Goal: Obtain resource: Obtain resource

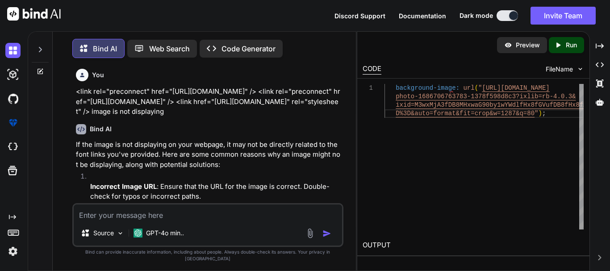
scroll to position [1297, 0]
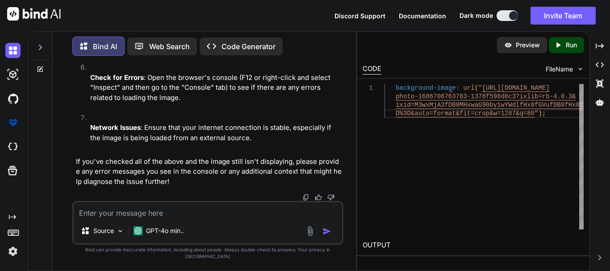
type textarea "<img src="[URL][DOMAIN_NAME]" alt=""> <div class="right-container"> <div class=…"
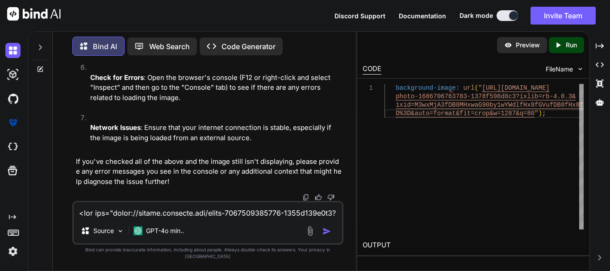
type textarea "x"
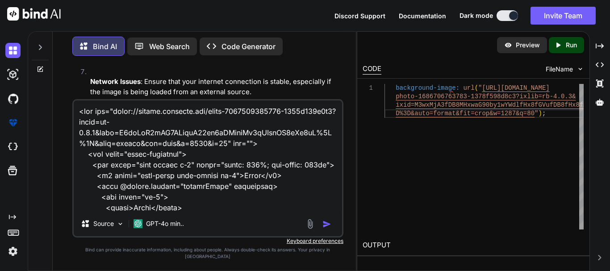
scroll to position [301, 0]
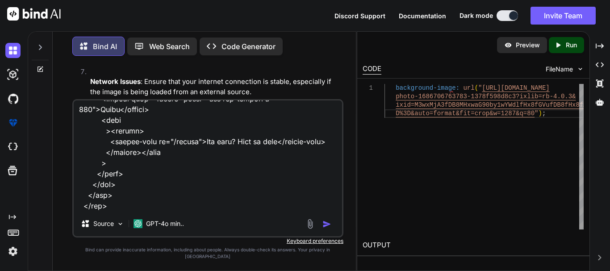
type textarea "<img src="[URL][DOMAIN_NAME]" alt=""> <div class="right-container"> <div class=…"
type textarea "x"
type textarea "<img src="[URL][DOMAIN_NAME]" alt=""> <div class="right-container"> <div class=…"
type textarea "x"
type textarea "<img src="[URL][DOMAIN_NAME]" alt=""> <div class="right-container"> <div class=…"
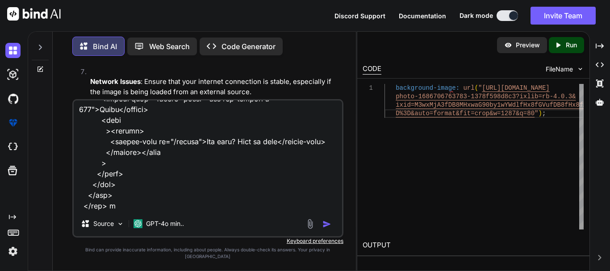
type textarea "x"
type textarea "<img src="[URL][DOMAIN_NAME]" alt=""> <div class="right-container"> <div class=…"
type textarea "x"
type textarea "<img src="[URL][DOMAIN_NAME]" alt=""> <div class="right-container"> <div class=…"
type textarea "x"
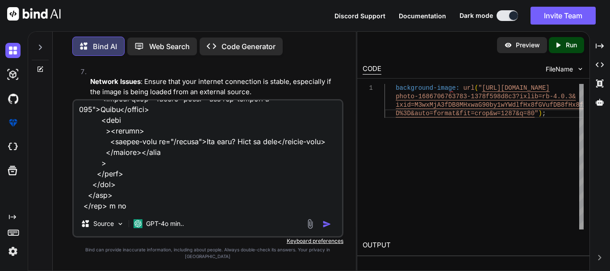
type textarea "<img src="[URL][DOMAIN_NAME]" alt=""> <div class="right-container"> <div class=…"
type textarea "x"
type textarea "<img src="[URL][DOMAIN_NAME]" alt=""> <div class="right-container"> <div class=…"
type textarea "x"
type textarea "<img src="[URL][DOMAIN_NAME]" alt=""> <div class="right-container"> <div class=…"
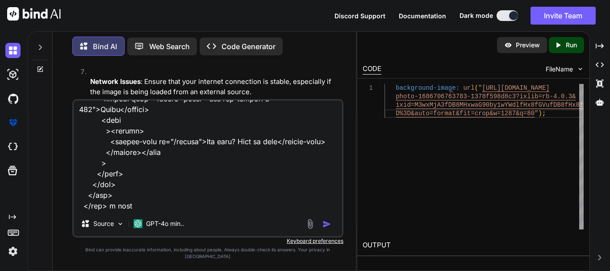
type textarea "x"
type textarea "<img src="[URL][DOMAIN_NAME]" alt=""> <div class="right-container"> <div class=…"
type textarea "x"
type textarea "<img src="[URL][DOMAIN_NAME]" alt=""> <div class="right-container"> <div class=…"
type textarea "x"
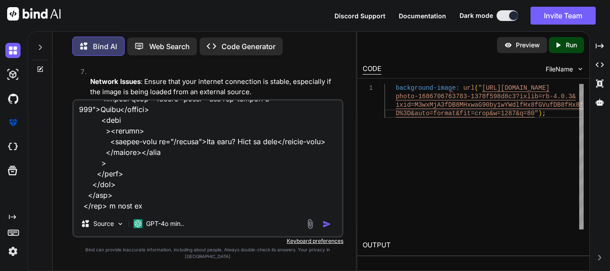
type textarea "<img src="[URL][DOMAIN_NAME]" alt=""> <div class="right-container"> <div class=…"
type textarea "x"
type textarea "<img src="[URL][DOMAIN_NAME]" alt=""> <div class="right-container"> <div class=…"
type textarea "x"
type textarea "<img src="[URL][DOMAIN_NAME]" alt=""> <div class="right-container"> <div class=…"
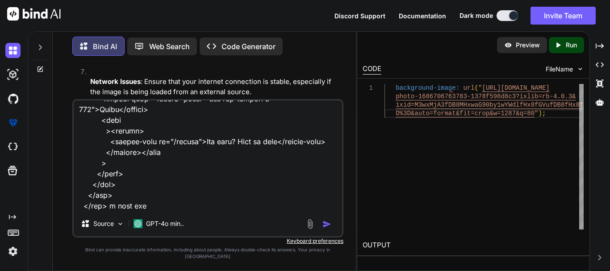
type textarea "x"
type textarea "<img src="[URL][DOMAIN_NAME]" alt=""> <div class="right-container"> <div class=…"
type textarea "x"
type textarea "<img src="[URL][DOMAIN_NAME]" alt=""> <div class="right-container"> <div class=…"
type textarea "x"
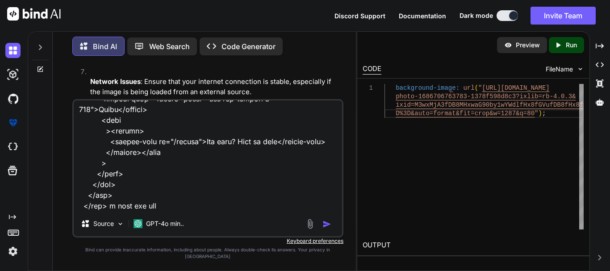
type textarea "<img src="[URL][DOMAIN_NAME]" alt=""> <div class="right-container"> <div class=…"
type textarea "x"
type textarea "<img src="[URL][DOMAIN_NAME]" alt=""> <div class="right-container"> <div class=…"
type textarea "x"
type textarea "<img src="[URL][DOMAIN_NAME]" alt=""> <div class="right-container"> <div class=…"
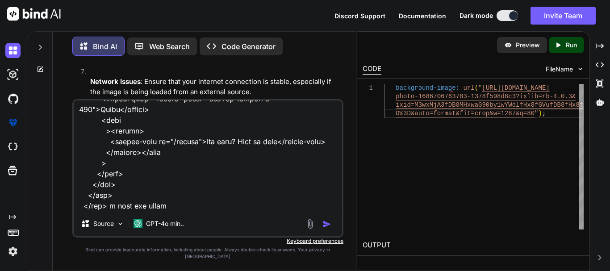
type textarea "x"
type textarea "<img src="[URL][DOMAIN_NAME]" alt=""> <div class="right-container"> <div class=…"
type textarea "x"
type textarea "<img src="[URL][DOMAIN_NAME]" alt=""> <div class="right-container"> <div class=…"
type textarea "x"
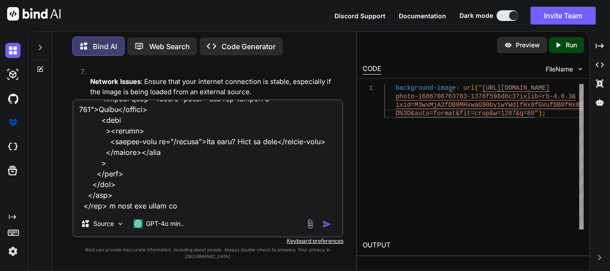
type textarea "<img src="[URL][DOMAIN_NAME]" alt=""> <div class="right-container"> <div class=…"
type textarea "x"
type textarea "<img src="[URL][DOMAIN_NAME]" alt=""> <div class="right-container"> <div class=…"
type textarea "x"
type textarea "<img src="[URL][DOMAIN_NAME]" alt=""> <div class="right-container"> <div class=…"
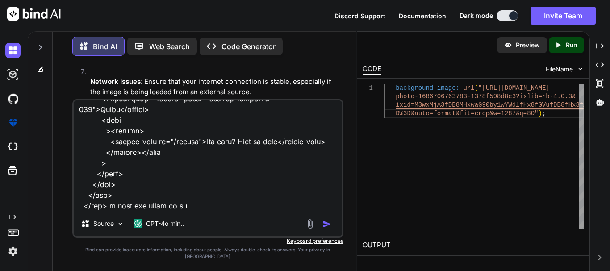
type textarea "x"
type textarea "<img src="[URL][DOMAIN_NAME]" alt=""> <div class="right-container"> <div class=…"
type textarea "x"
type textarea "<img src="[URL][DOMAIN_NAME]" alt=""> <div class="right-container"> <div class=…"
type textarea "x"
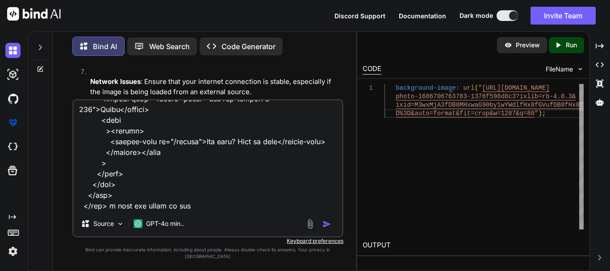
type textarea "<img src="[URL][DOMAIN_NAME]" alt=""> <div class="right-container"> <div class=…"
type textarea "x"
type textarea "<img src="[URL][DOMAIN_NAME]" alt=""> <div class="right-container"> <div class=…"
type textarea "x"
type textarea "<img src="[URL][DOMAIN_NAME]" alt=""> <div class="right-container"> <div class=…"
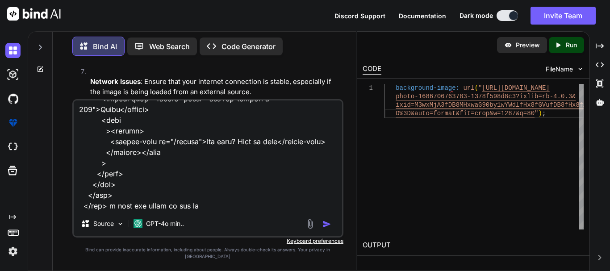
type textarea "x"
type textarea "<img src="[URL][DOMAIN_NAME]" alt=""> <div class="right-container"> <div class=…"
type textarea "x"
type textarea "<img src="[URL][DOMAIN_NAME]" alt=""> <div class="right-container"> <div class=…"
type textarea "x"
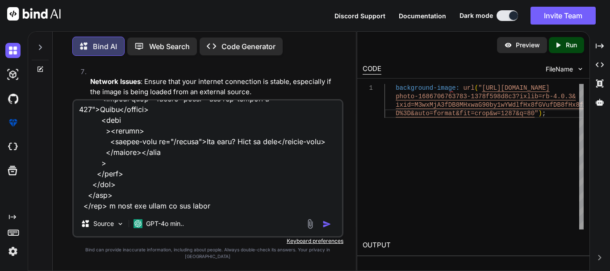
type textarea "<img src="[URL][DOMAIN_NAME]" alt=""> <div class="right-container"> <div class=…"
type textarea "x"
type textarea "<img src="[URL][DOMAIN_NAME]" alt=""> <div class="right-container"> <div class=…"
type textarea "x"
type textarea "<img src="[URL][DOMAIN_NAME]" alt=""> <div class="right-container"> <div class=…"
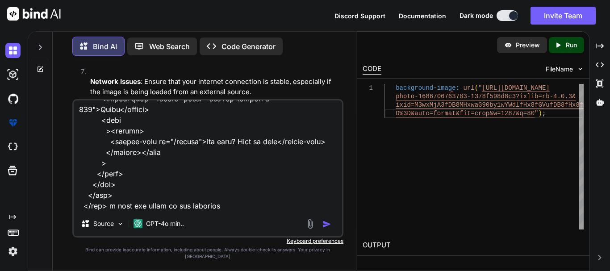
type textarea "x"
type textarea "<img src="[URL][DOMAIN_NAME]" alt=""> <div class="right-container"> <div class=…"
type textarea "x"
type textarea "<img src="[URL][DOMAIN_NAME]" alt=""> <div class="right-container"> <div class=…"
type textarea "x"
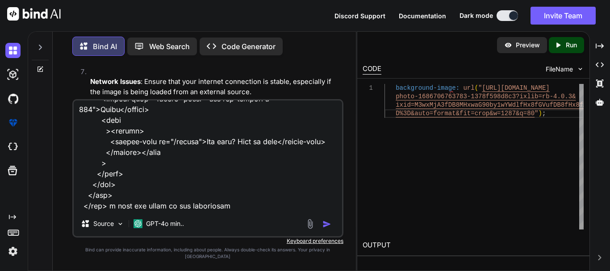
type textarea "<img src="[URL][DOMAIN_NAME]" alt=""> <div class="right-container"> <div class=…"
type textarea "x"
type textarea "<img src="[URL][DOMAIN_NAME]" alt=""> <div class="right-container"> <div class=…"
type textarea "x"
type textarea "<img src="[URL][DOMAIN_NAME]" alt=""> <div class="right-container"> <div class=…"
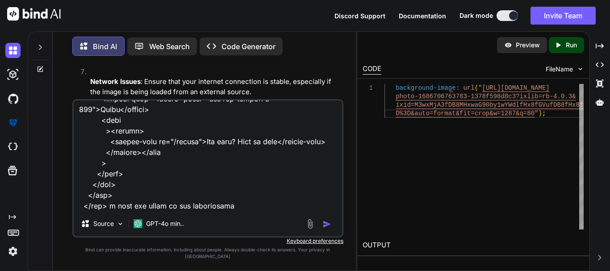
type textarea "x"
type textarea "<img src="[URL][DOMAIN_NAME]" alt=""> <div class="right-container"> <div class=…"
type textarea "x"
type textarea "<img src="[URL][DOMAIN_NAME]" alt=""> <div class="right-container"> <div class=…"
type textarea "x"
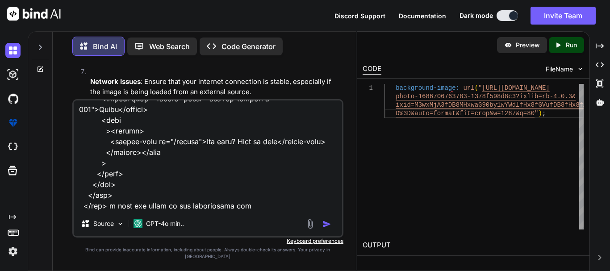
type textarea "<img src="[URL][DOMAIN_NAME]" alt=""> <div class="right-container"> <div class=…"
type textarea "x"
type textarea "<img src="[URL][DOMAIN_NAME]" alt=""> <div class="right-container"> <div class=…"
type textarea "x"
type textarea "<img src="[URL][DOMAIN_NAME]" alt=""> <div class="right-container"> <div class=…"
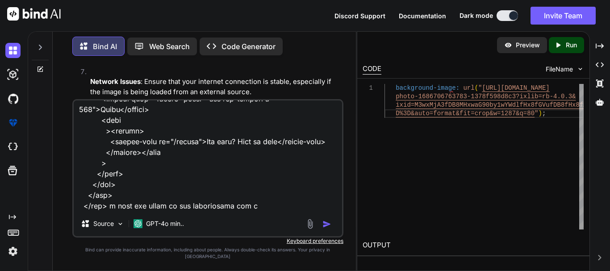
type textarea "x"
type textarea "<img src="[URL][DOMAIN_NAME]" alt=""> <div class="right-container"> <div class=…"
type textarea "x"
type textarea "<img src="[URL][DOMAIN_NAME]" alt=""> <div class="right-container"> <div class=…"
type textarea "x"
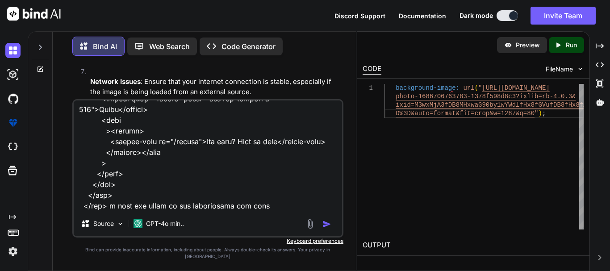
type textarea "<img src="[URL][DOMAIN_NAME]" alt=""> <div class="right-container"> <div class=…"
type textarea "x"
type textarea "<img src="[URL][DOMAIN_NAME]" alt=""> <div class="right-container"> <div class=…"
type textarea "x"
type textarea "<img src="[URL][DOMAIN_NAME]" alt=""> <div class="right-container"> <div class=…"
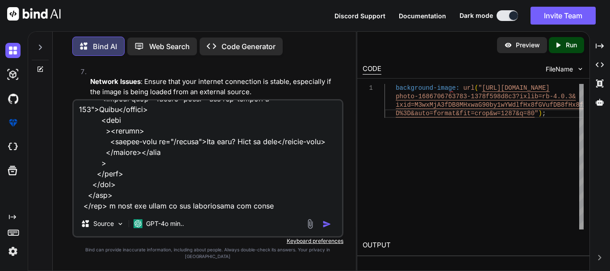
type textarea "x"
type textarea "<img src="[URL][DOMAIN_NAME]" alt=""> <div class="right-container"> <div class=…"
type textarea "x"
type textarea "<img src="[URL][DOMAIN_NAME]" alt=""> <div class="right-container"> <div class=…"
type textarea "x"
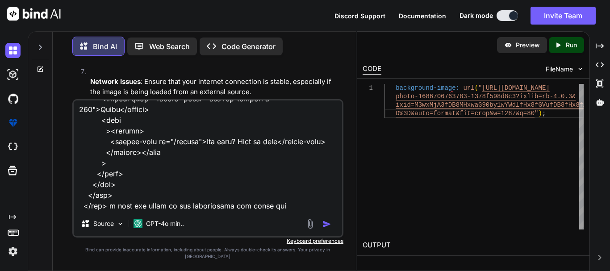
type textarea "<img src="[URL][DOMAIN_NAME]" alt=""> <div class="right-container"> <div class=…"
type textarea "x"
type textarea "<img src="[URL][DOMAIN_NAME]" alt=""> <div class="right-container"> <div class=…"
type textarea "x"
type textarea "<img src="[URL][DOMAIN_NAME]" alt=""> <div class="right-container"> <div class=…"
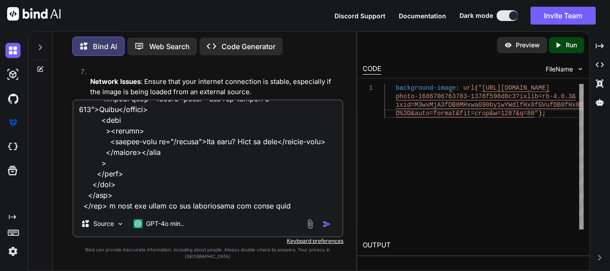
type textarea "x"
type textarea "<img src="[URL][DOMAIN_NAME]" alt=""> <div class="right-container"> <div class=…"
type textarea "x"
type textarea "<img src="[URL][DOMAIN_NAME]" alt=""> <div class="right-container"> <div class=…"
type textarea "x"
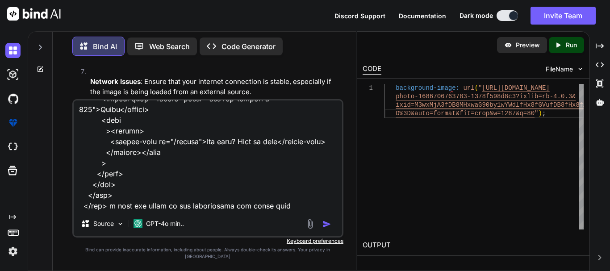
type textarea "<img src="[URL][DOMAIN_NAME]" alt=""> <div class="right-container"> <div class=…"
type textarea "x"
type textarea "<img src="[URL][DOMAIN_NAME]" alt=""> <div class="right-container"> <div class=…"
type textarea "x"
type textarea "<img src="[URL][DOMAIN_NAME]" alt=""> <div class="right-container"> <div class=…"
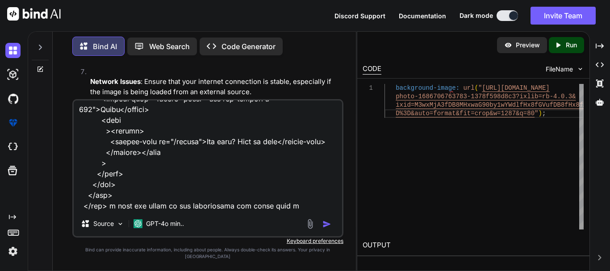
type textarea "x"
type textarea "<img src="[URL][DOMAIN_NAME]" alt=""> <div class="right-container"> <div class=…"
type textarea "x"
type textarea "<img src="[URL][DOMAIN_NAME]" alt=""> <div class="right-container"> <div class=…"
type textarea "x"
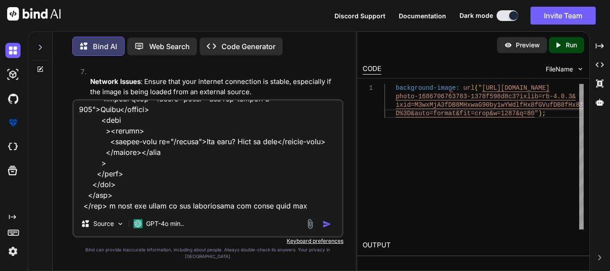
type textarea "<img src="[URL][DOMAIN_NAME]" alt=""> <div class="right-container"> <div class=…"
type textarea "x"
type textarea "<img src="[URL][DOMAIN_NAME]" alt=""> <div class="right-container"> <div class=…"
type textarea "x"
type textarea "<img src="[URL][DOMAIN_NAME]" alt=""> <div class="right-container"> <div class=…"
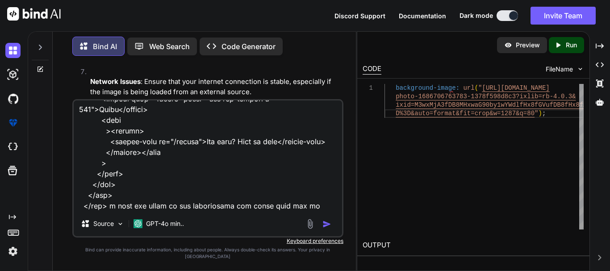
type textarea "x"
type textarea "<img src="[URL][DOMAIN_NAME]" alt=""> <div class="right-container"> <div class=…"
type textarea "x"
type textarea "<img src="[URL][DOMAIN_NAME]" alt=""> <div class="right-container"> <div class=…"
type textarea "x"
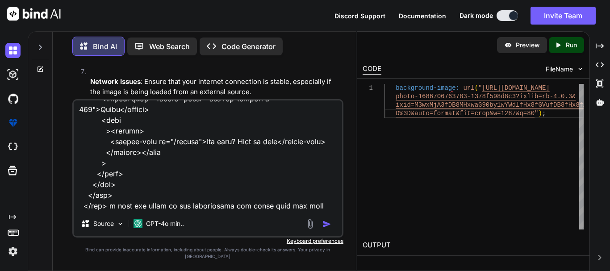
type textarea "<img src="[URL][DOMAIN_NAME]" alt=""> <div class="right-container"> <div class=…"
type textarea "x"
type textarea "<img src="[URL][DOMAIN_NAME]" alt=""> <div class="right-container"> <div class=…"
type textarea "x"
type textarea "<img src="[URL][DOMAIN_NAME]" alt=""> <div class="right-container"> <div class=…"
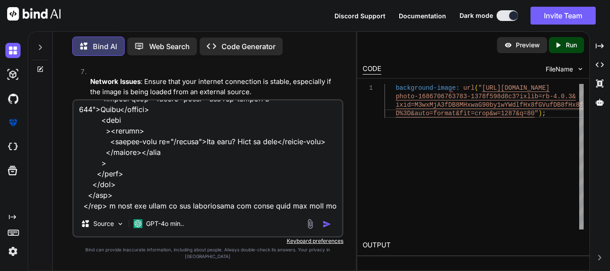
type textarea "x"
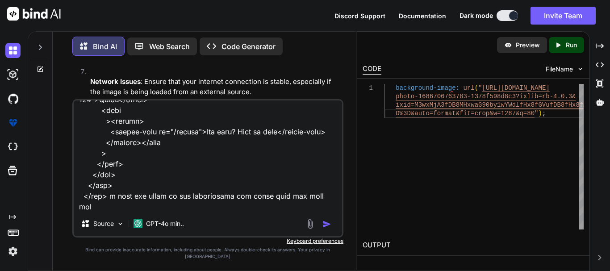
type textarea "<img src="[URL][DOMAIN_NAME]" alt=""> <div class="right-container"> <div class=…"
type textarea "x"
type textarea "<img src="[URL][DOMAIN_NAME]" alt=""> <div class="right-container"> <div class=…"
type textarea "x"
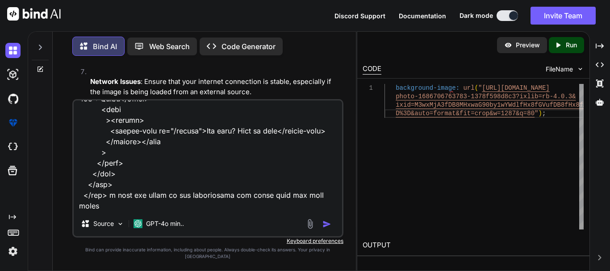
type textarea "<img src="[URL][DOMAIN_NAME]" alt=""> <div class="right-container"> <div class=…"
type textarea "x"
type textarea "<img src="[URL][DOMAIN_NAME]" alt=""> <div class="right-container"> <div class=…"
type textarea "x"
type textarea "<img src="[URL][DOMAIN_NAME]" alt=""> <div class="right-container"> <div class=…"
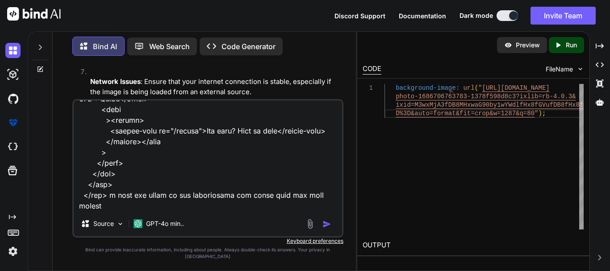
type textarea "x"
type textarea "<img src="[URL][DOMAIN_NAME]" alt=""> <div class="right-container"> <div class=…"
type textarea "x"
type textarea "<img src="[URL][DOMAIN_NAME]" alt=""> <div class="right-container"> <div class=…"
type textarea "x"
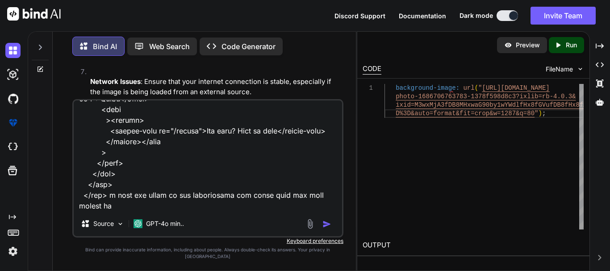
type textarea "<img src="[URL][DOMAIN_NAME]" alt=""> <div class="right-container"> <div class=…"
type textarea "x"
type textarea "<img src="[URL][DOMAIN_NAME]" alt=""> <div class="right-container"> <div class=…"
type textarea "x"
type textarea "<img src="[URL][DOMAIN_NAME]" alt=""> <div class="right-container"> <div class=…"
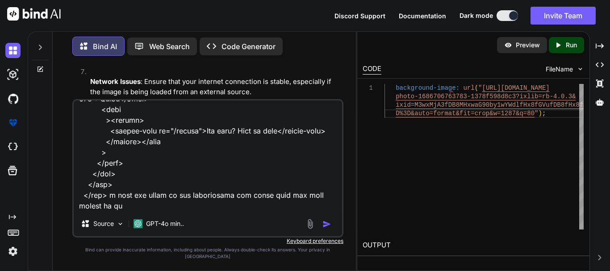
type textarea "x"
type textarea "<img src="[URL][DOMAIN_NAME]" alt=""> <div class="right-container"> <div class=…"
type textarea "x"
type textarea "<img src="[URL][DOMAIN_NAME]" alt=""> <div class="right-container"> <div class=…"
type textarea "x"
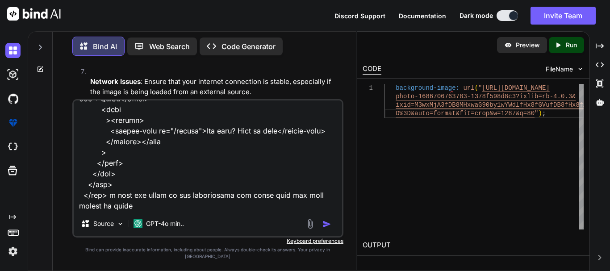
type textarea "<img src="[URL][DOMAIN_NAME]" alt=""> <div class="right-container"> <div class=…"
type textarea "x"
type textarea "<img src="[URL][DOMAIN_NAME]" alt=""> <div class="right-container"> <div class=…"
type textarea "x"
type textarea "<img src="[URL][DOMAIN_NAME]" alt=""> <div class="right-container"> <div class=…"
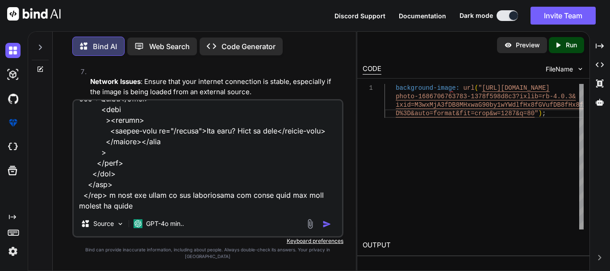
type textarea "x"
type textarea "<img src="[URL][DOMAIN_NAME]" alt=""> <div class="right-container"> <div class=…"
type textarea "x"
type textarea "<img src="[URL][DOMAIN_NAME]" alt=""> <div class="right-container"> <div class=…"
type textarea "x"
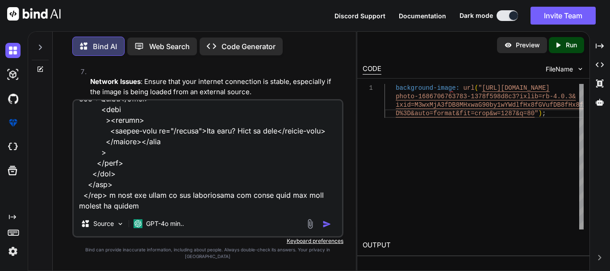
type textarea "<img src="[URL][DOMAIN_NAME]" alt=""> <div class="right-container"> <div class=…"
type textarea "x"
type textarea "<img src="[URL][DOMAIN_NAME]" alt=""> <div class="right-container"> <div class=…"
type textarea "x"
type textarea "<img src="[URL][DOMAIN_NAME]" alt=""> <div class="right-container"> <div class=…"
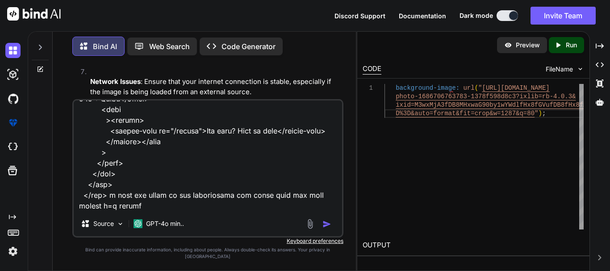
type textarea "x"
type textarea "<img src="[URL][DOMAIN_NAME]" alt=""> <div class="right-container"> <div class=…"
type textarea "x"
type textarea "<img src="[URL][DOMAIN_NAME]" alt=""> <div class="right-container"> <div class=…"
type textarea "x"
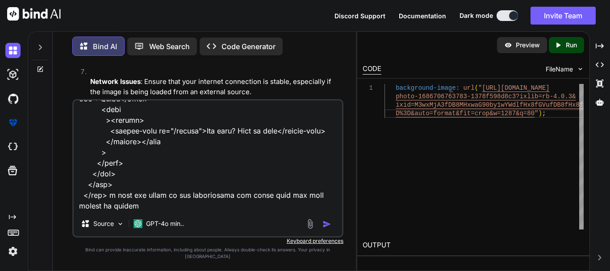
type textarea "<img src="[URL][DOMAIN_NAME]" alt=""> <div class="right-container"> <div class=…"
type textarea "x"
type textarea "<img src="[URL][DOMAIN_NAME]" alt=""> <div class="right-container"> <div class=…"
type textarea "x"
type textarea "<img src="[URL][DOMAIN_NAME]" alt=""> <div class="right-container"> <div class=…"
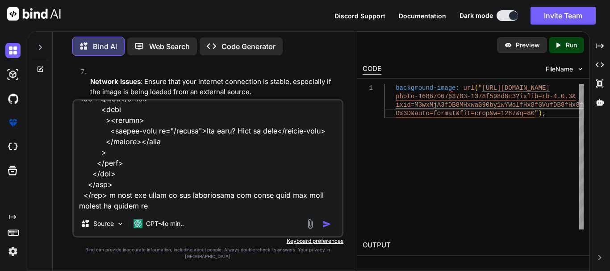
type textarea "x"
type textarea "<img src="[URL][DOMAIN_NAME]" alt=""> <div class="right-container"> <div class=…"
type textarea "x"
type textarea "<img src="[URL][DOMAIN_NAME]" alt=""> <div class="right-container"> <div class=…"
type textarea "x"
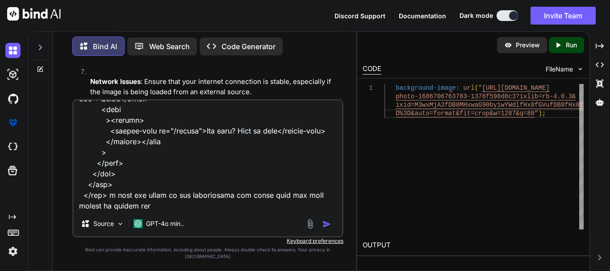
type textarea "<img src="[URL][DOMAIN_NAME]" alt=""> <div class="right-container"> <div class=…"
type textarea "x"
type textarea "<img src="[URL][DOMAIN_NAME]" alt=""> <div class="right-container"> <div class=…"
type textarea "x"
type textarea "<img src="[URL][DOMAIN_NAME]" alt=""> <div class="right-container"> <div class=…"
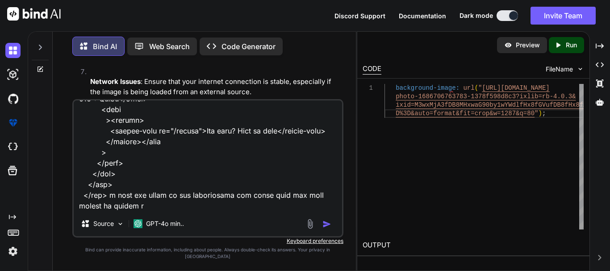
type textarea "x"
type textarea "<img src="[URL][DOMAIN_NAME]" alt=""> <div class="right-container"> <div class=…"
type textarea "x"
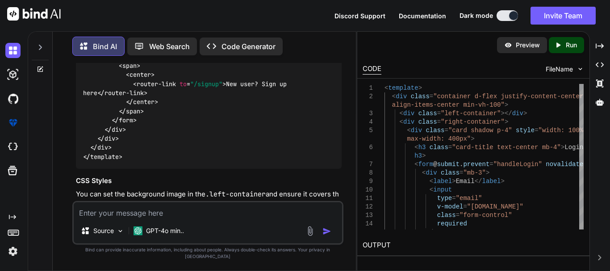
scroll to position [1690, 0]
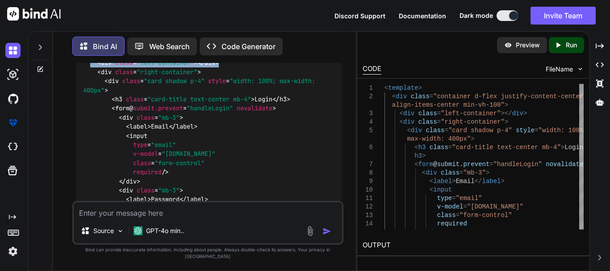
drag, startPoint x: 229, startPoint y: 129, endPoint x: 91, endPoint y: 127, distance: 138.0
click at [91, 127] on div "< template > < div class = "container d-flex justify-content-center align-items…" at bounding box center [209, 204] width 266 height 360
copy code "< div class = "left-container" > </ div >"
click at [224, 125] on div "< template > < div class = "container d-flex justify-content-center align-items…" at bounding box center [209, 204] width 266 height 360
drag, startPoint x: 228, startPoint y: 125, endPoint x: 97, endPoint y: 128, distance: 130.9
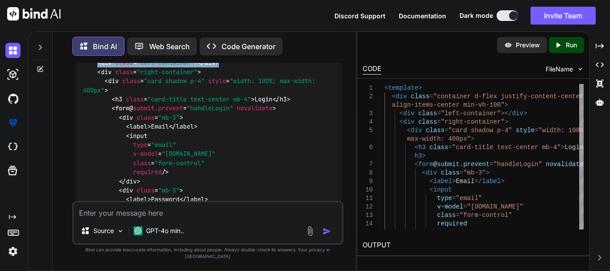
click at [97, 128] on div "< template > < div class = "container d-flex justify-content-center align-items…" at bounding box center [209, 204] width 266 height 360
copy code "< div class = "left-container" > </ div >"
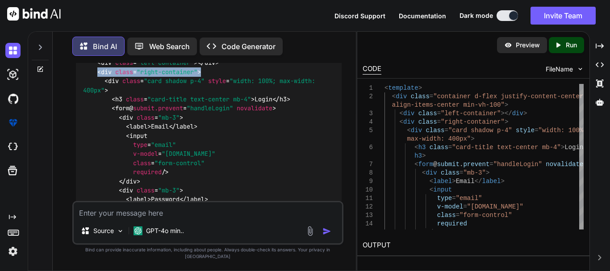
drag, startPoint x: 204, startPoint y: 137, endPoint x: 96, endPoint y: 137, distance: 107.6
click at [96, 137] on div "< template > < div class = "container d-flex justify-content-center align-items…" at bounding box center [209, 204] width 266 height 360
copy span "< div class = "right-container" >"
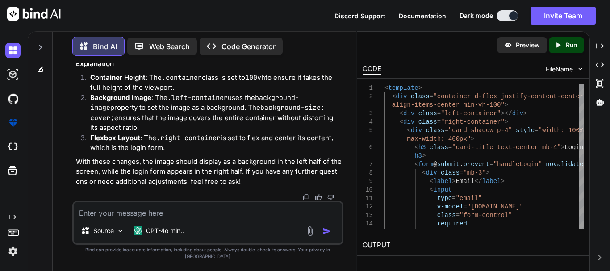
scroll to position [2142, 0]
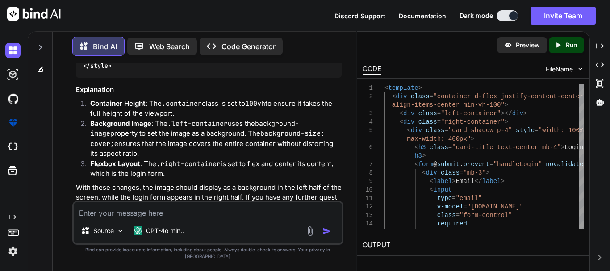
drag, startPoint x: 98, startPoint y: 161, endPoint x: 77, endPoint y: 95, distance: 68.9
click at [77, 78] on div "<style> .container { height : 100vh ; /* Ensure the container takes the full vi…" at bounding box center [209, 34] width 266 height 87
copy code ".container { height : 100vh ; /* Ensure the container takes the full viewport h…"
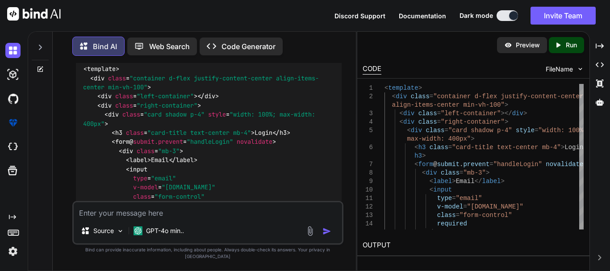
scroll to position [1651, 0]
